Goal: Navigation & Orientation: Find specific page/section

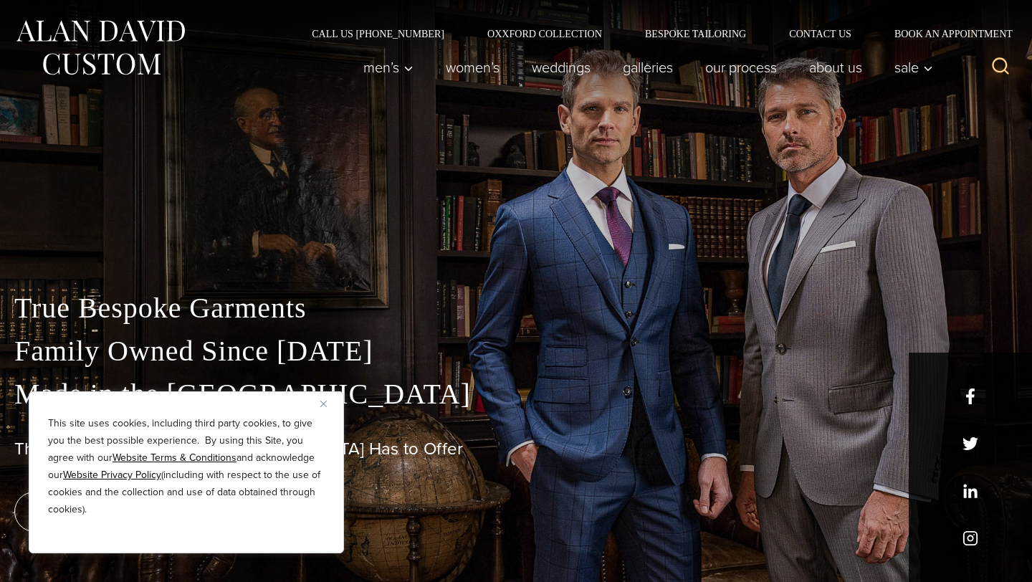
click at [325, 399] on button "Close" at bounding box center [328, 403] width 17 height 17
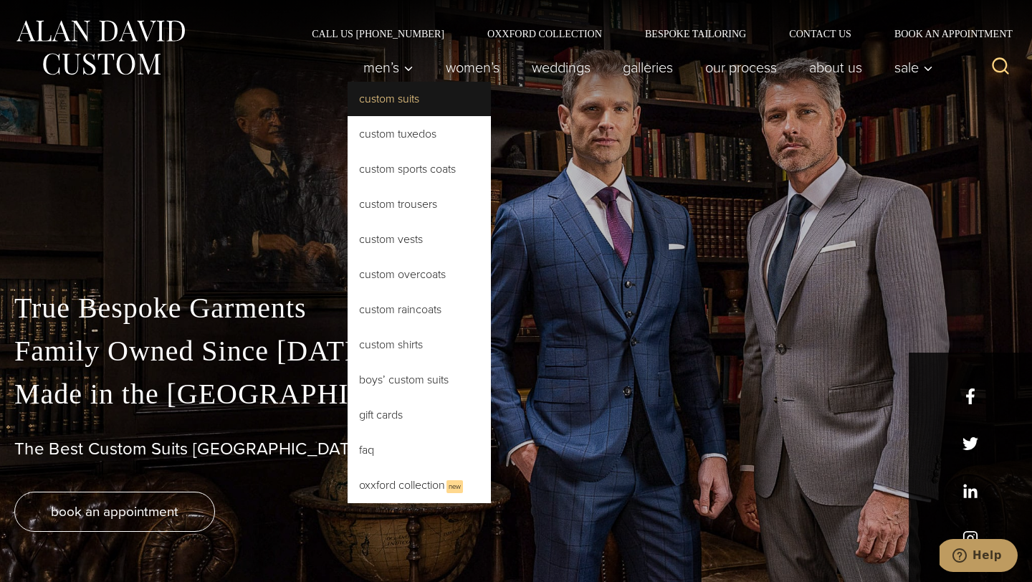
click at [394, 100] on link "Custom Suits" at bounding box center [419, 99] width 143 height 34
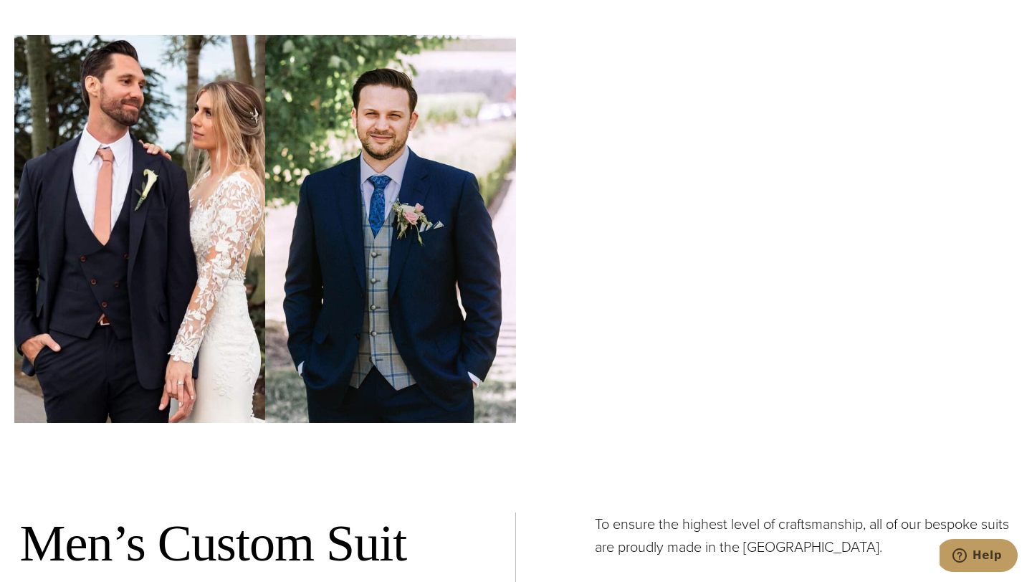
scroll to position [4646, 0]
